Goal: Find specific page/section: Find specific page/section

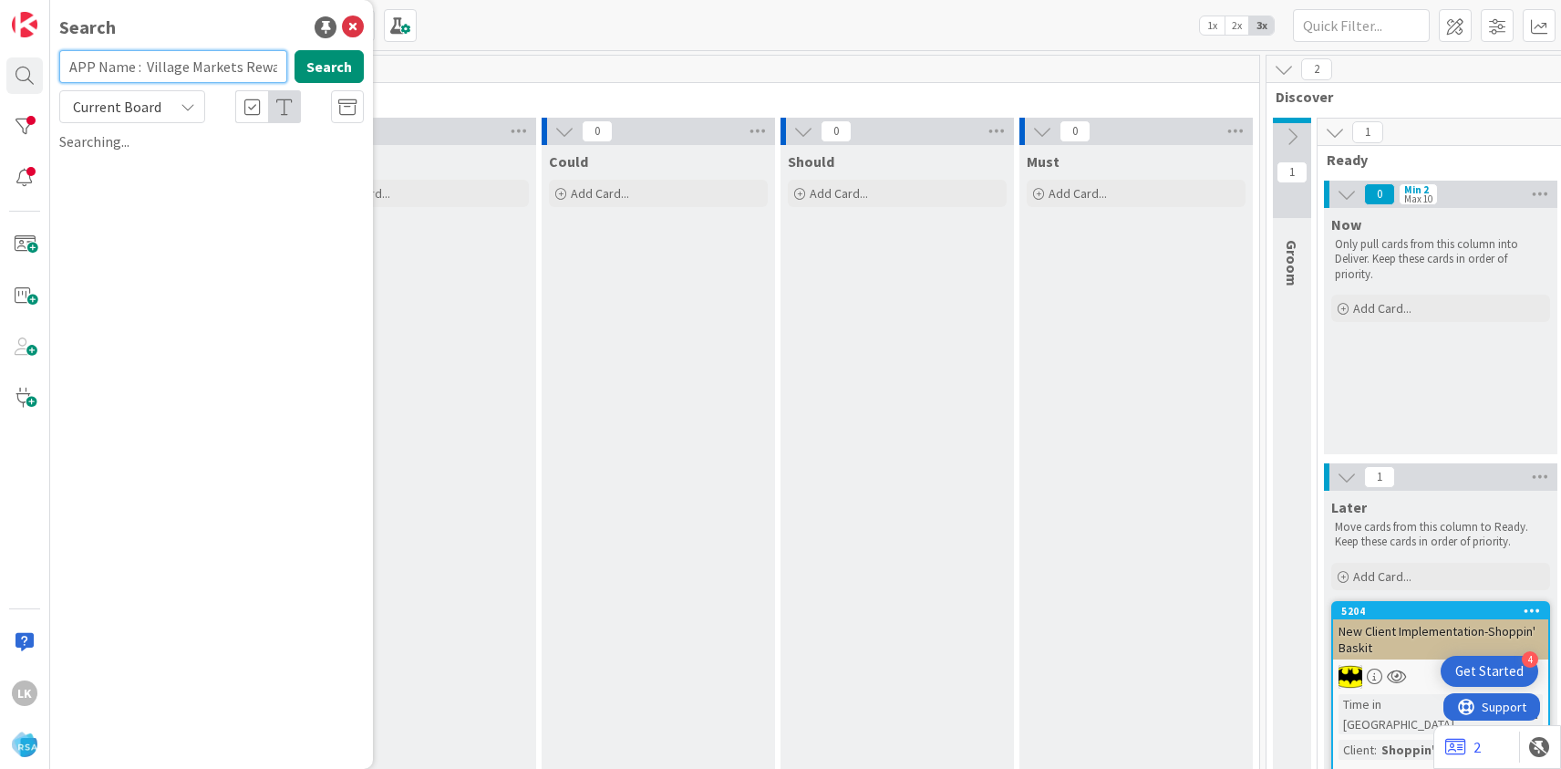
click at [142, 68] on input "APP Name : Village Markets Rewards" at bounding box center [173, 66] width 228 height 33
type input "Village Markets Rewards"
click at [233, 68] on input "Village Markets Rewards" at bounding box center [173, 66] width 228 height 33
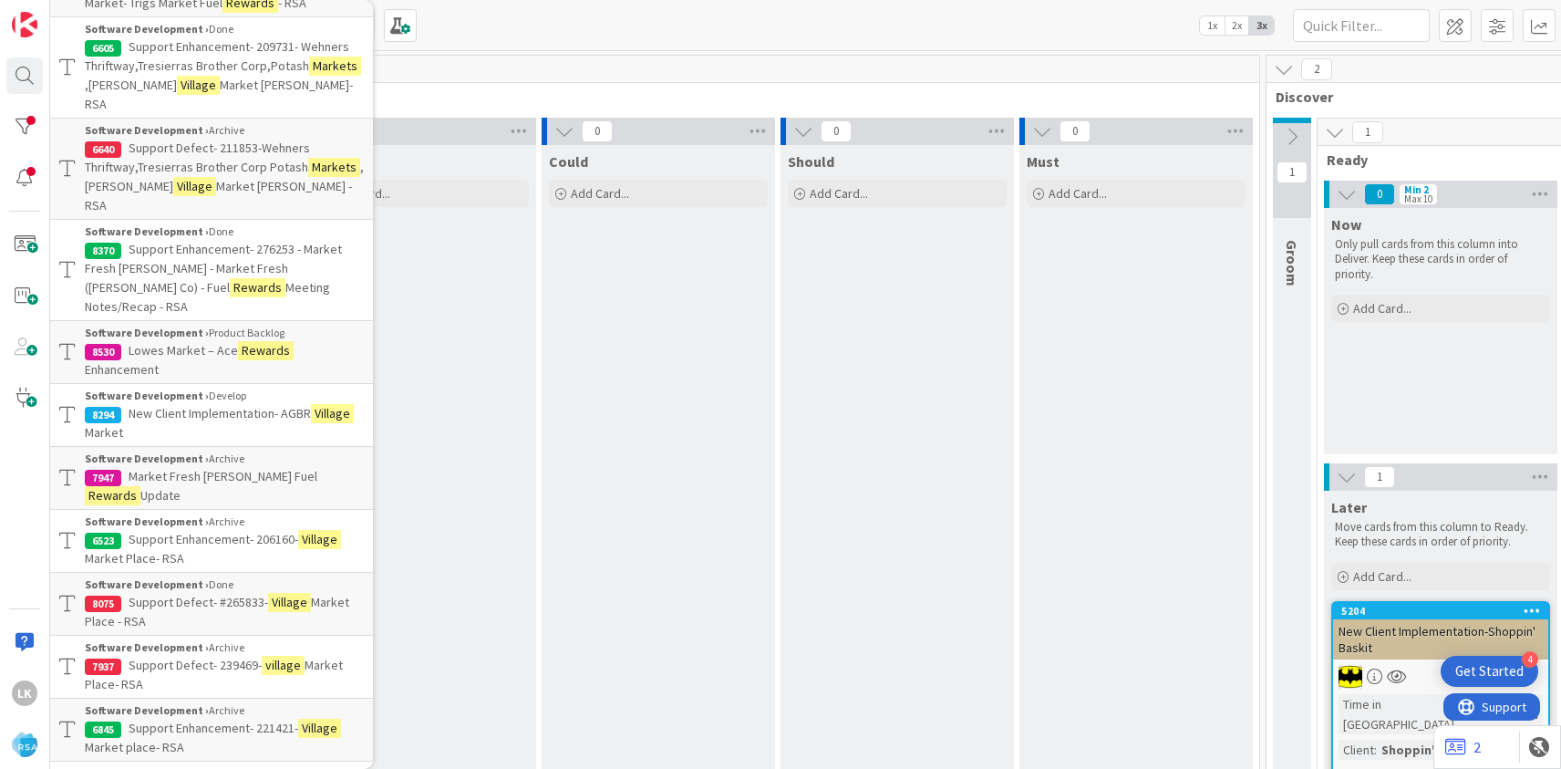
scroll to position [184, 0]
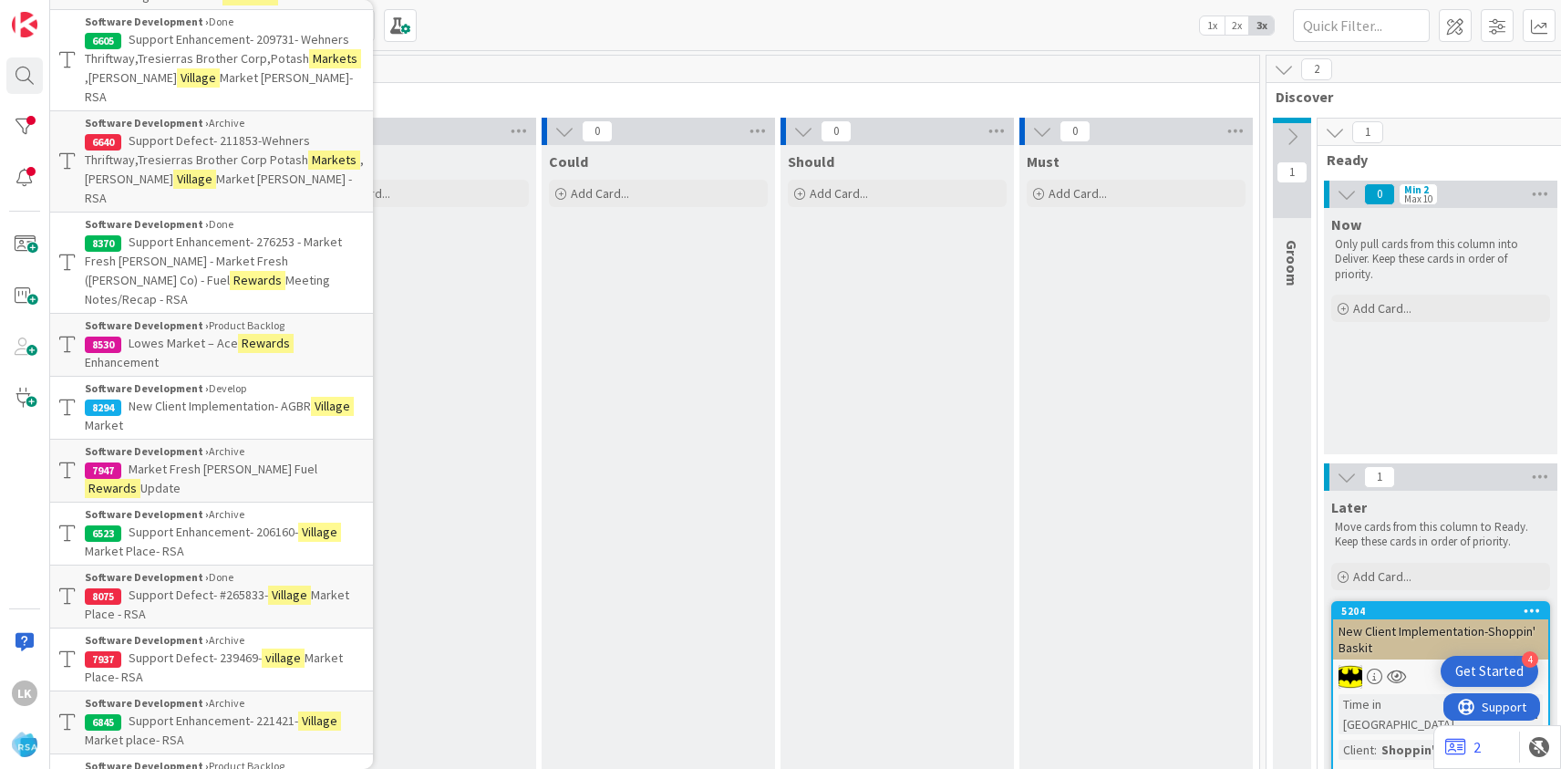
click at [169, 398] on span "New Client Implementation- AGBR" at bounding box center [220, 406] width 182 height 16
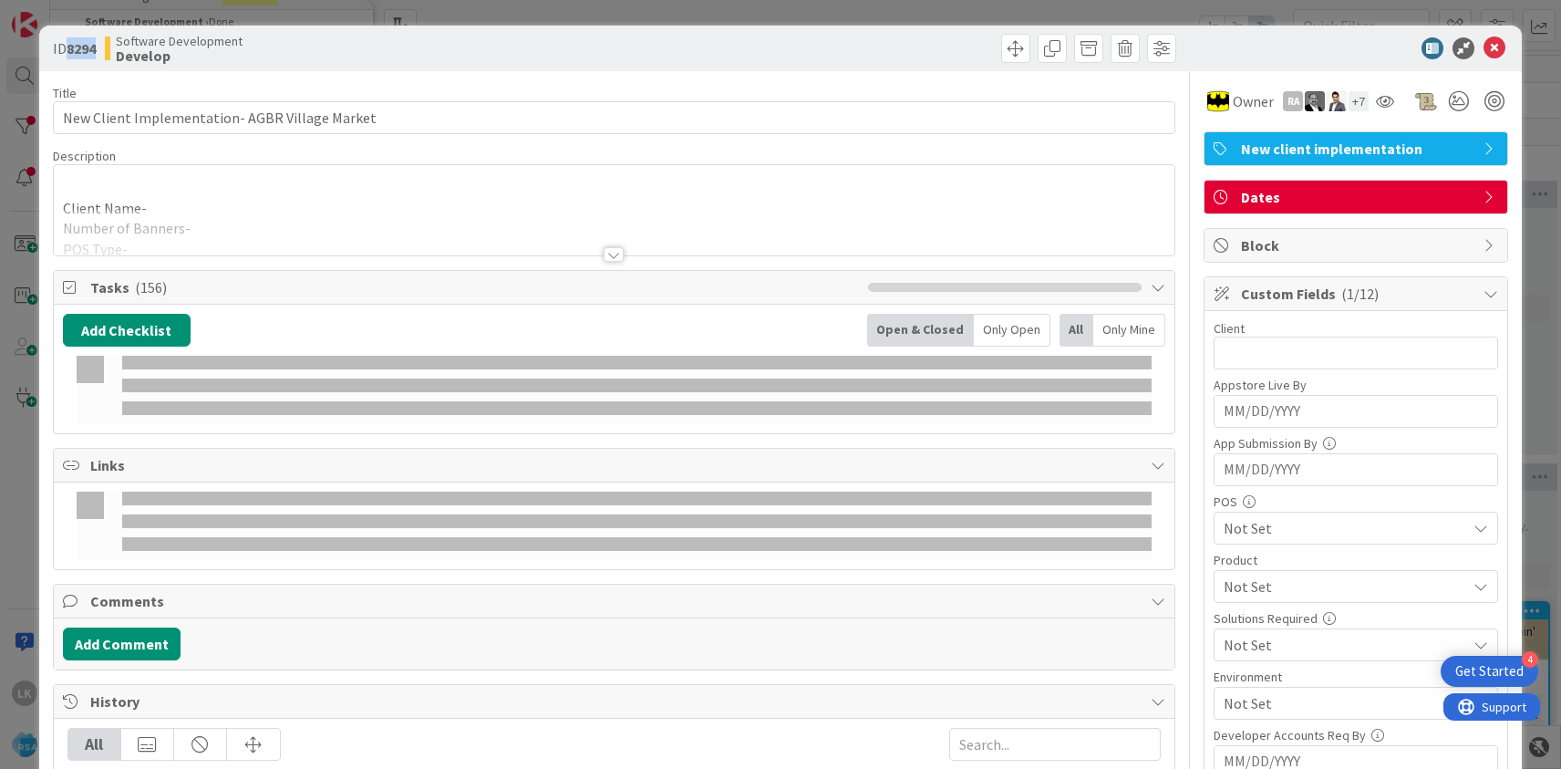
drag, startPoint x: 71, startPoint y: 48, endPoint x: 98, endPoint y: 48, distance: 26.4
click at [96, 48] on b "8294" at bounding box center [81, 48] width 29 height 18
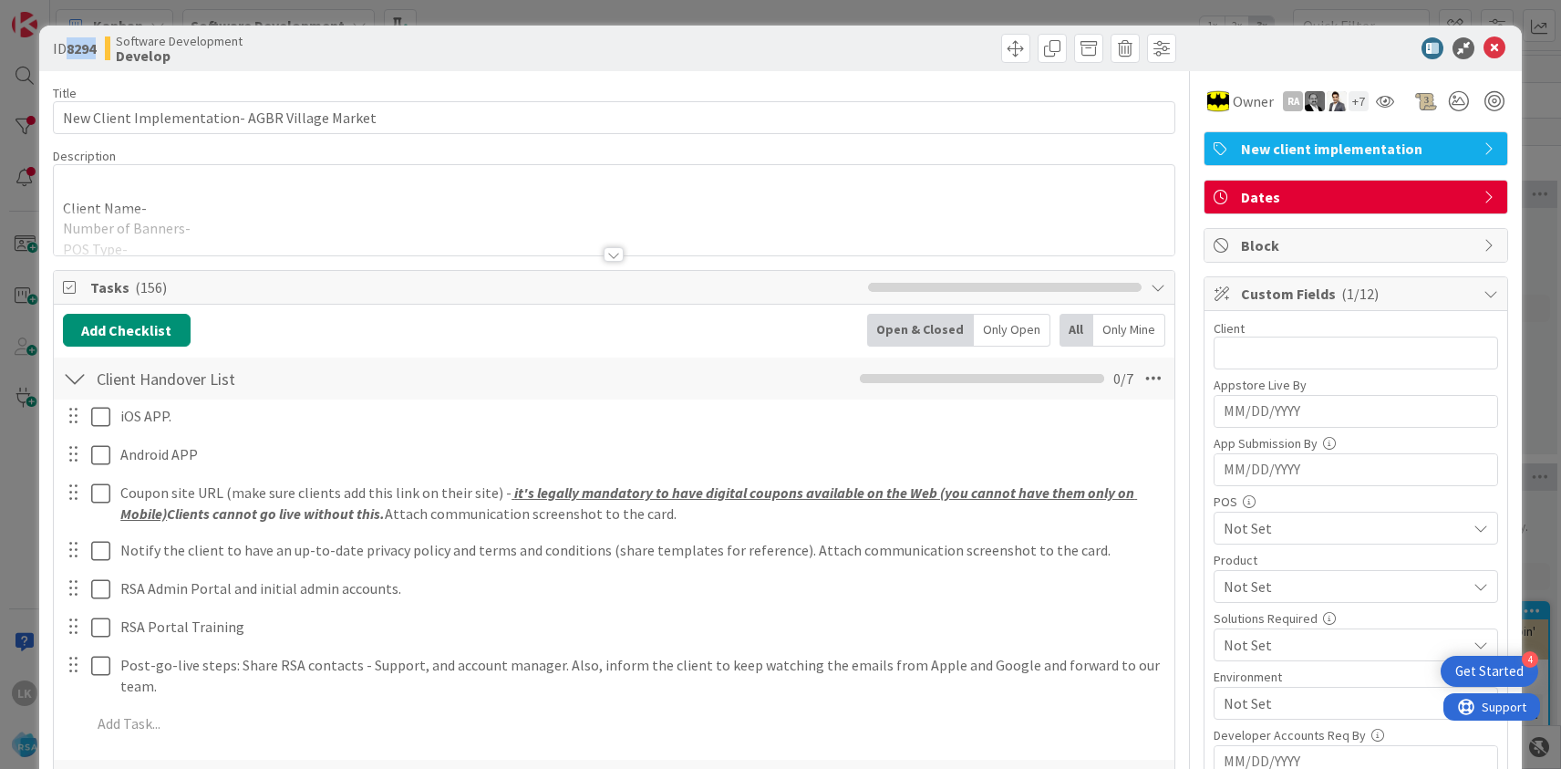
copy b "8294"
click at [1016, 50] on span at bounding box center [1015, 48] width 29 height 29
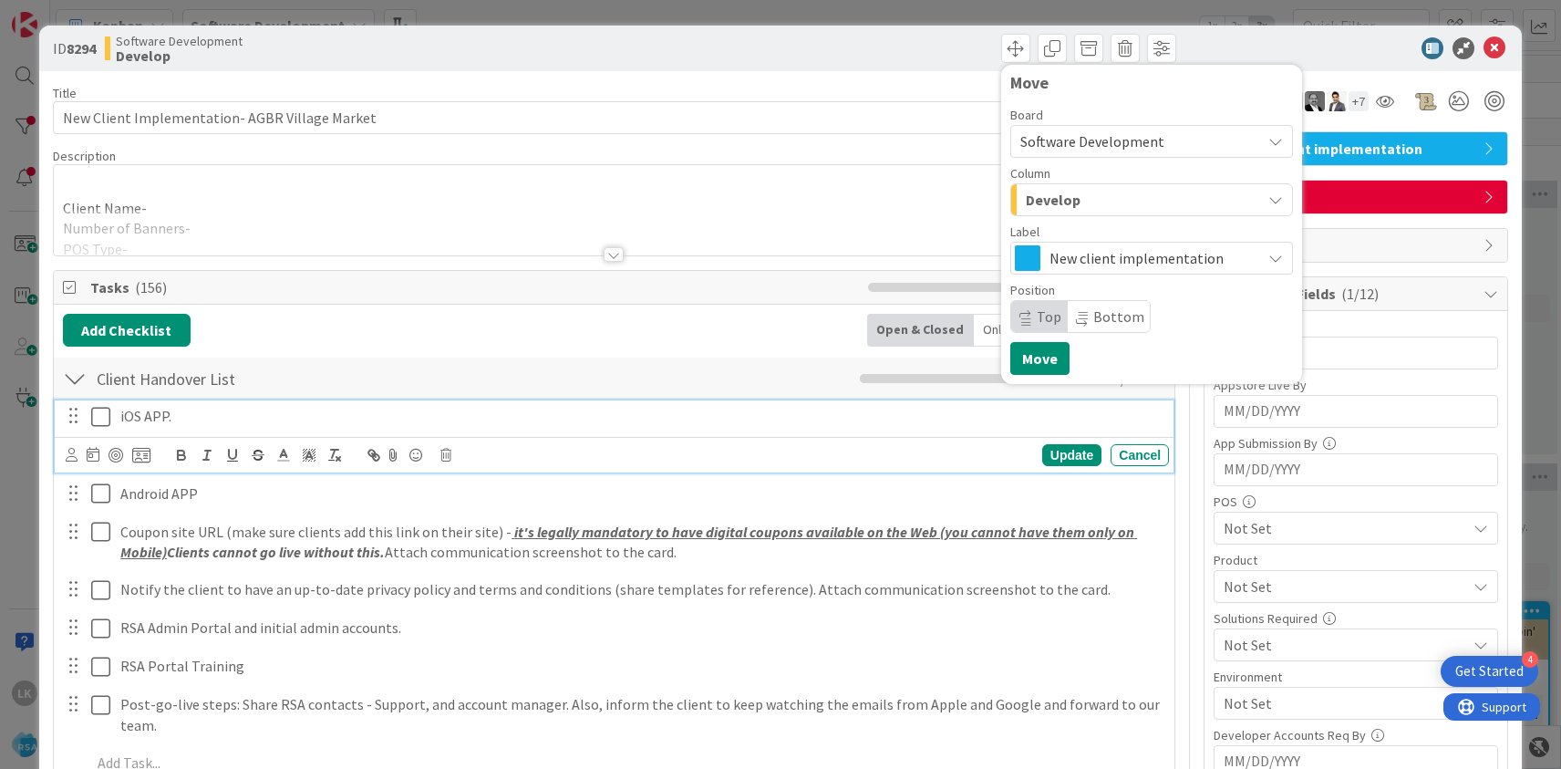
click at [103, 420] on icon at bounding box center [100, 417] width 19 height 22
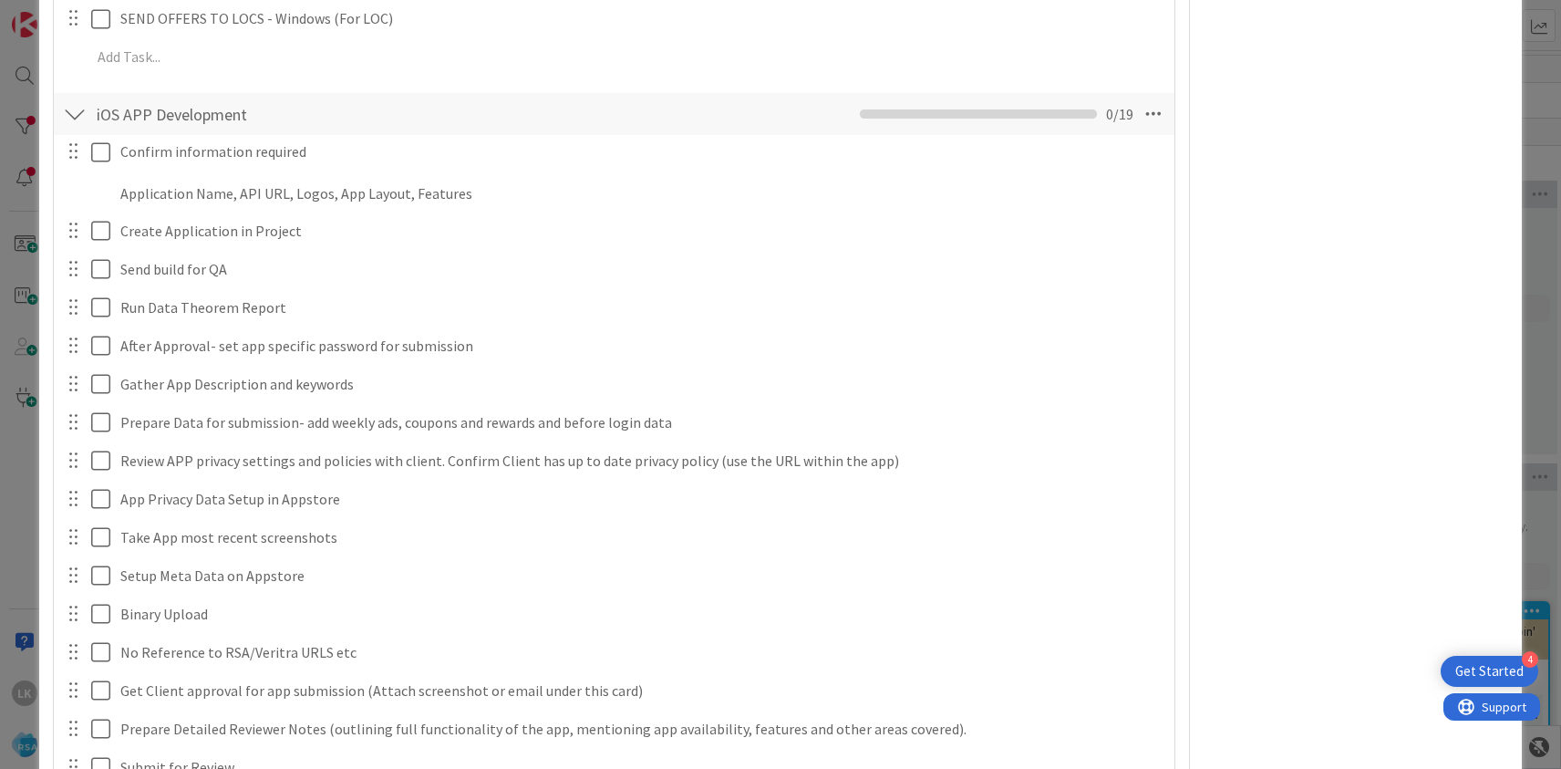
scroll to position [3536, 0]
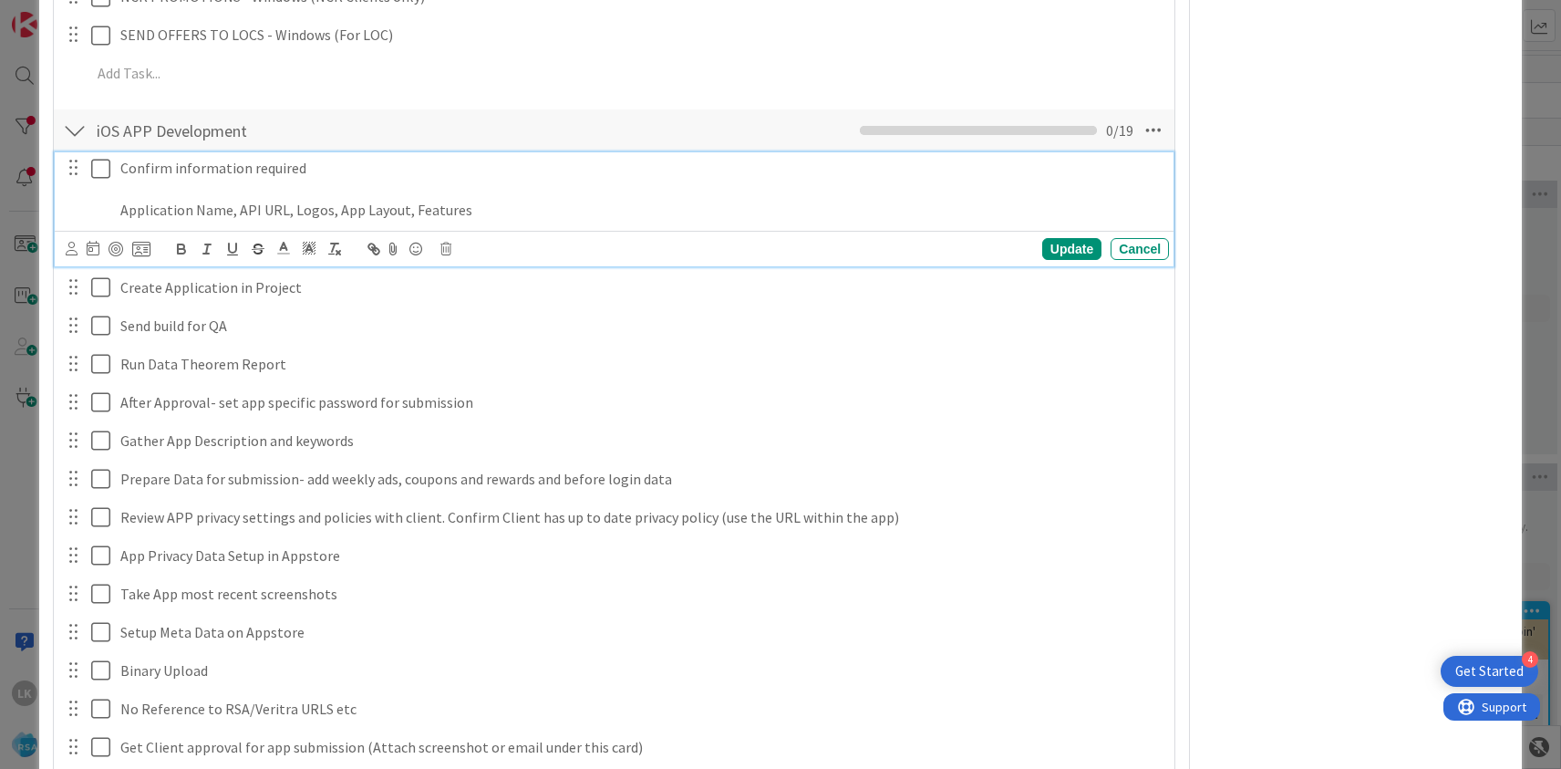
click at [105, 158] on icon at bounding box center [100, 169] width 19 height 22
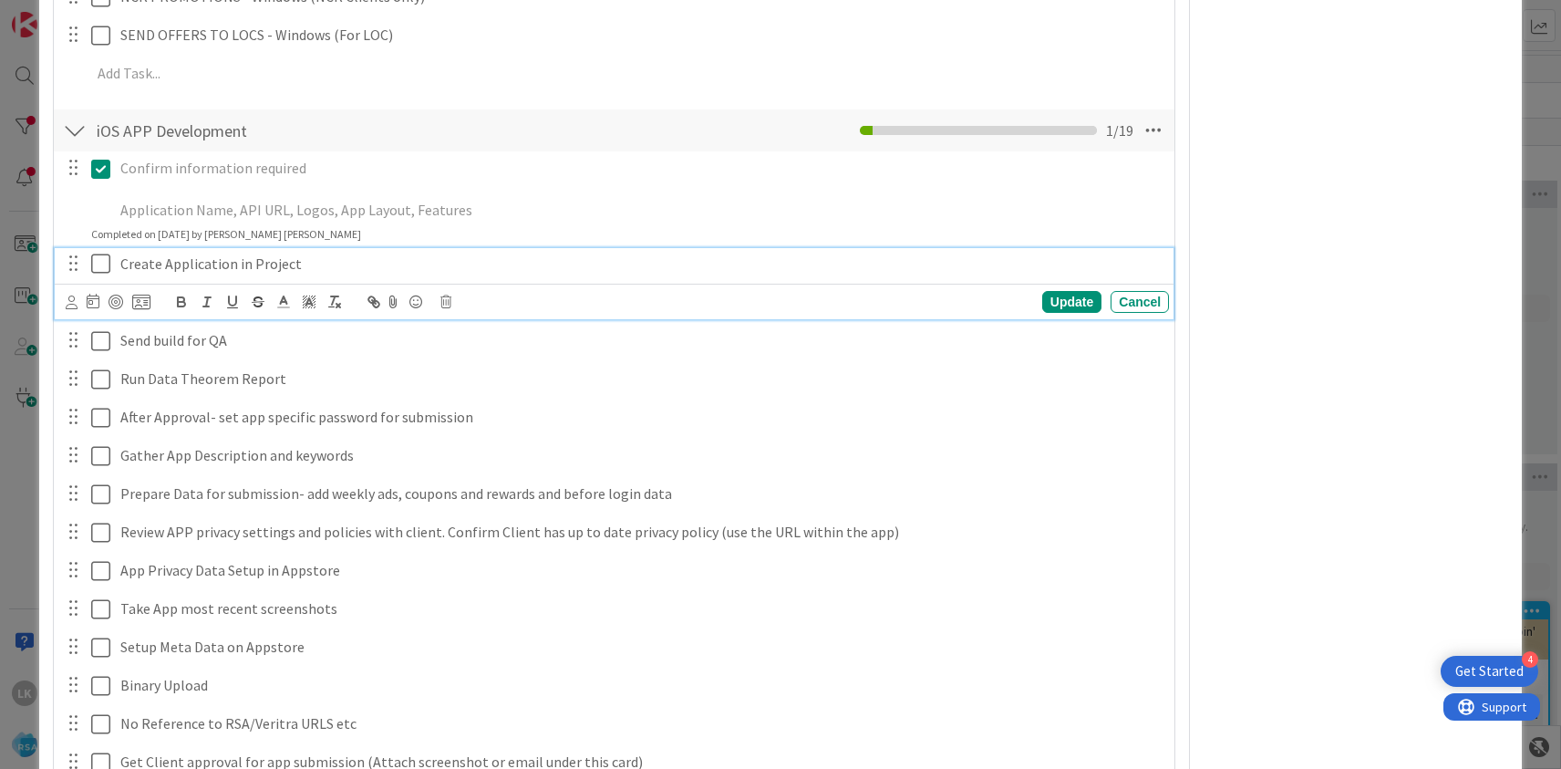
click at [98, 253] on icon at bounding box center [100, 264] width 19 height 22
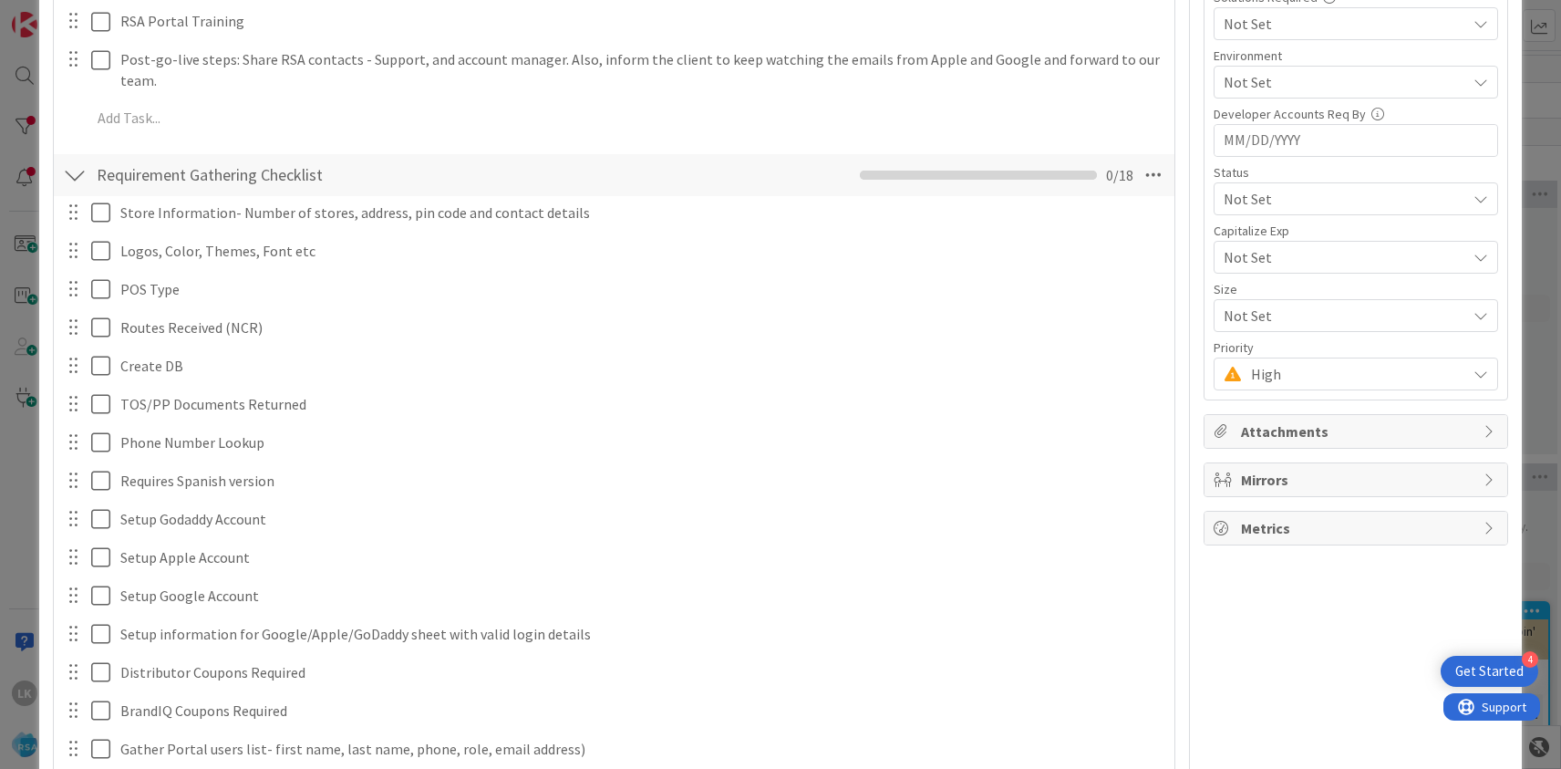
scroll to position [0, 0]
